Goal: Transaction & Acquisition: Purchase product/service

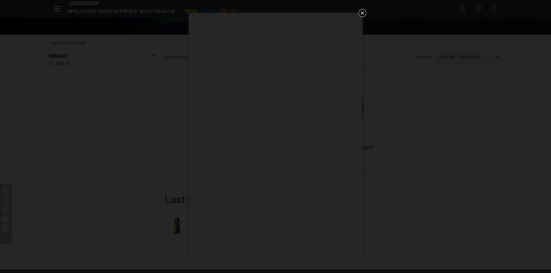
scroll to position [205, 0]
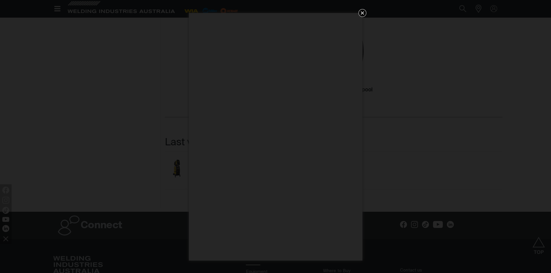
click at [361, 12] on icon "Get 5 WIA Welding Guides Free!" at bounding box center [362, 13] width 7 height 7
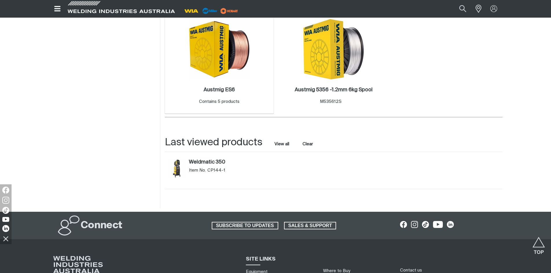
click at [228, 98] on div "Austmig ES6 . Contains 5 products" at bounding box center [219, 96] width 41 height 19
click at [205, 97] on div "Austmig ES6 . Contains 5 products" at bounding box center [219, 96] width 41 height 19
click at [212, 89] on h2 "Austmig ES6 ." at bounding box center [219, 89] width 31 height 5
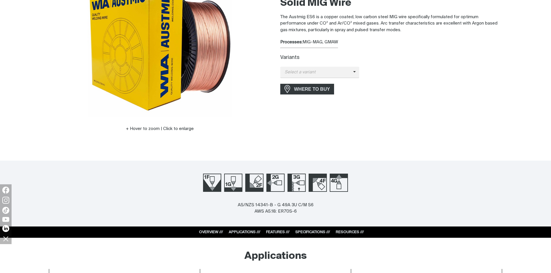
scroll to position [116, 0]
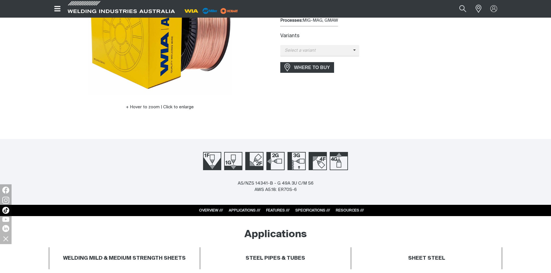
drag, startPoint x: 353, startPoint y: 21, endPoint x: 345, endPoint y: 31, distance: 13.2
click at [352, 24] on div "Austmig ES6 Solid MIG Wire The Austmig ES6 is a copper coated, low carbon steel…" at bounding box center [391, 39] width 222 height 177
click at [329, 51] on span "Select a variant" at bounding box center [316, 50] width 73 height 7
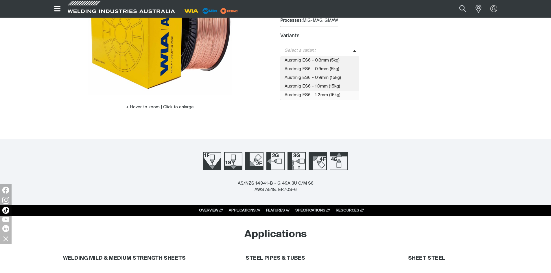
click at [326, 92] on span "Austmig ES6 - 1.2mm (15kg)" at bounding box center [319, 95] width 79 height 9
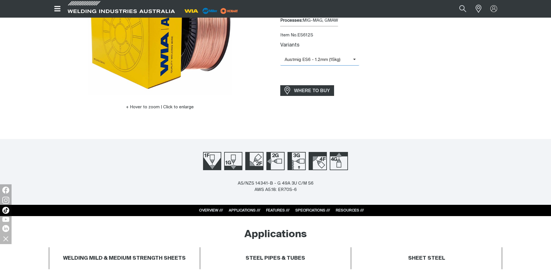
click at [321, 62] on span "Austmig ES6 - 1.2mm (15kg)" at bounding box center [316, 60] width 73 height 7
click at [380, 74] on div "Variants Austmig ES6 - 1.2mm (15kg) Austmig ES6 - 0.8mm (5kg) Austmig ES6 - 0.9…" at bounding box center [391, 61] width 222 height 37
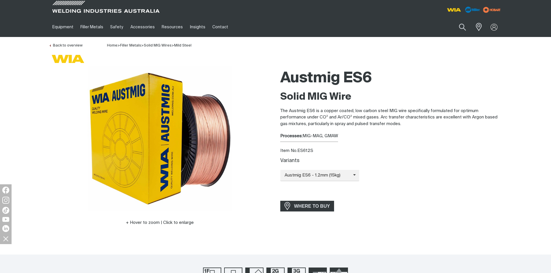
scroll to position [0, 0]
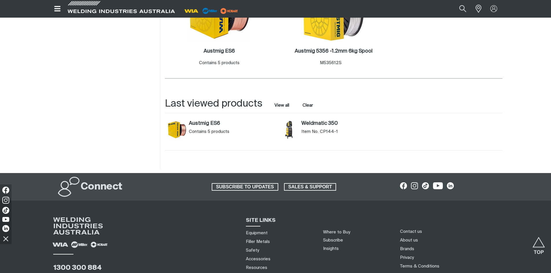
scroll to position [263, 0]
